Goal: Find specific fact: Find specific fact

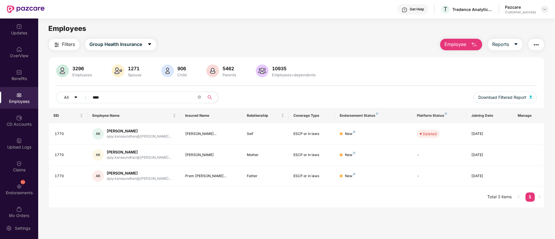
click at [546, 9] on img at bounding box center [544, 9] width 5 height 5
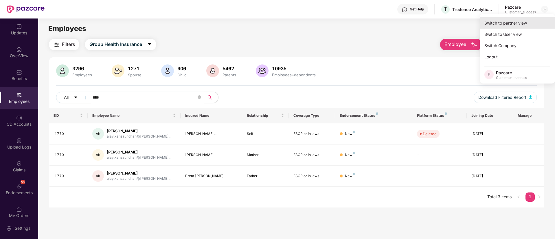
click at [519, 21] on div "Switch to partner view" at bounding box center [517, 22] width 75 height 11
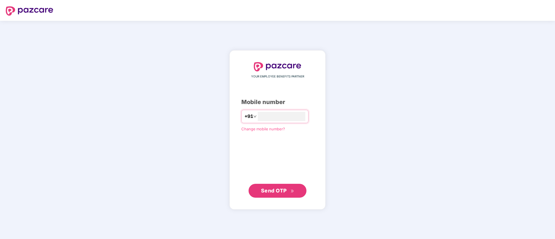
type input "**********"
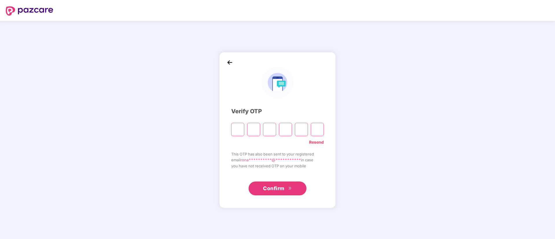
type input "*"
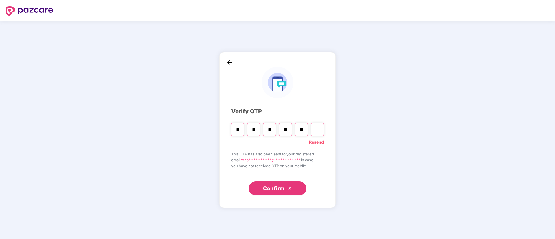
type input "*"
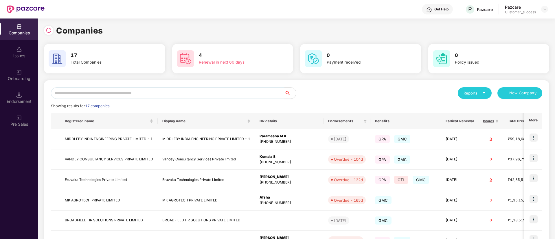
click at [229, 95] on input "text" at bounding box center [168, 93] width 234 height 12
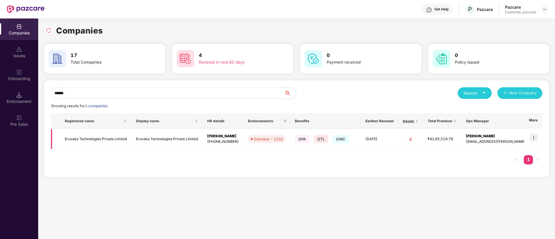
type input "******"
click at [535, 139] on img at bounding box center [534, 138] width 8 height 8
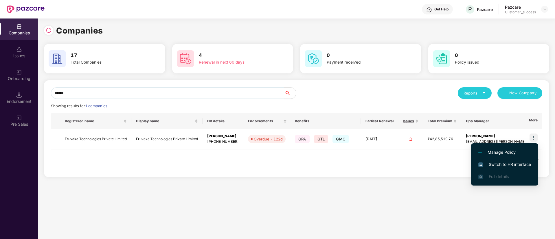
click at [500, 163] on span "Switch to HR interface" at bounding box center [504, 165] width 53 height 6
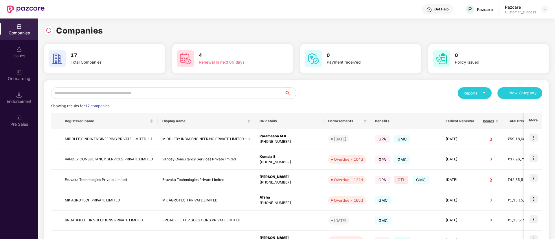
click at [344, 101] on div "Reports New Company Showing results for 17 companies. Registered name Display n…" at bounding box center [297, 220] width 492 height 267
click at [181, 91] on input "text" at bounding box center [168, 93] width 234 height 12
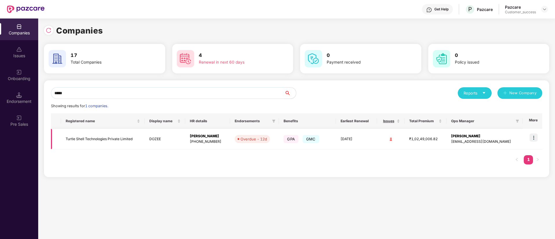
type input "*****"
click at [532, 136] on img at bounding box center [534, 138] width 8 height 8
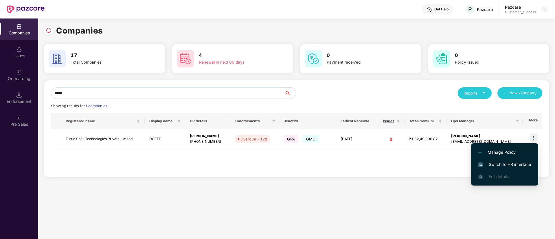
click at [513, 164] on span "Switch to HR interface" at bounding box center [504, 165] width 53 height 6
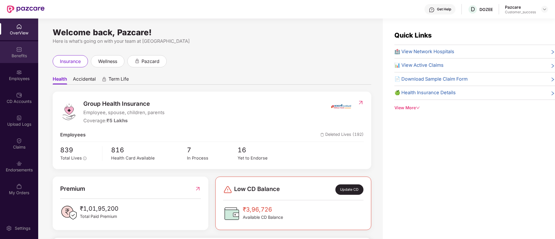
click at [22, 52] on div "Benefits" at bounding box center [19, 52] width 38 height 22
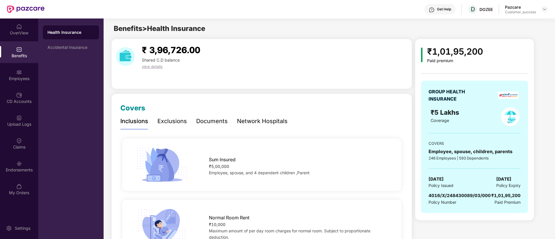
click at [470, 194] on span "4016/X/248430089/03/000" at bounding box center [460, 195] width 62 height 5
copy span "4016/X/248430089/03/000"
